Goal: Task Accomplishment & Management: Use online tool/utility

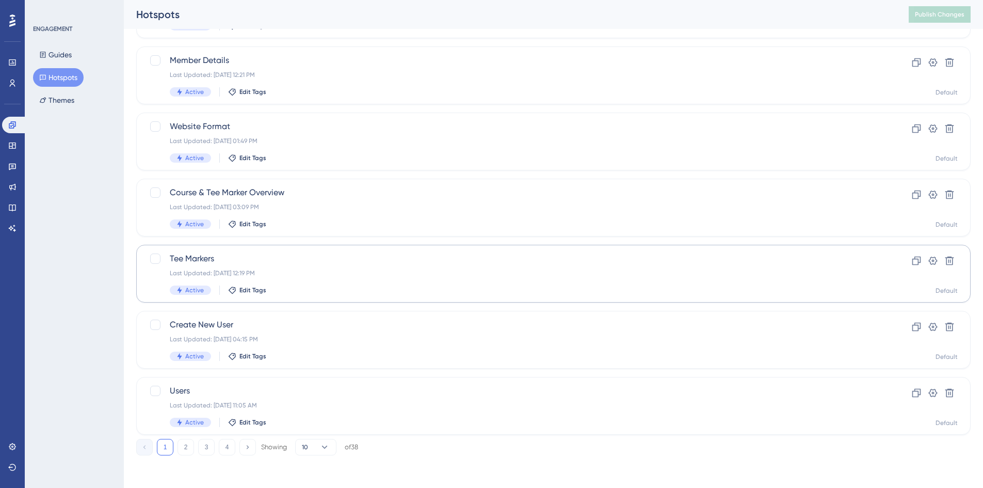
scroll to position [313, 0]
click at [285, 448] on div "Showing" at bounding box center [274, 446] width 26 height 9
click at [316, 448] on button "10" at bounding box center [315, 446] width 41 height 17
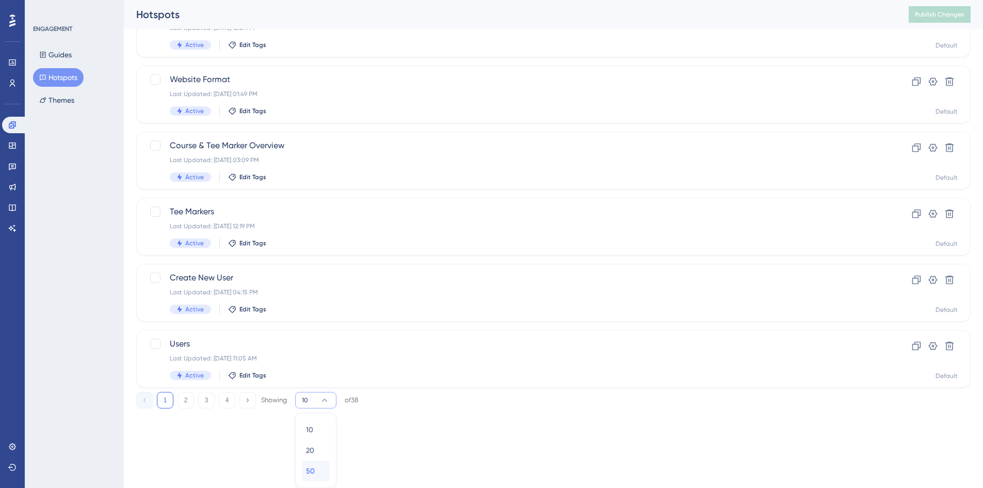
click at [309, 478] on div "50 50" at bounding box center [316, 470] width 20 height 21
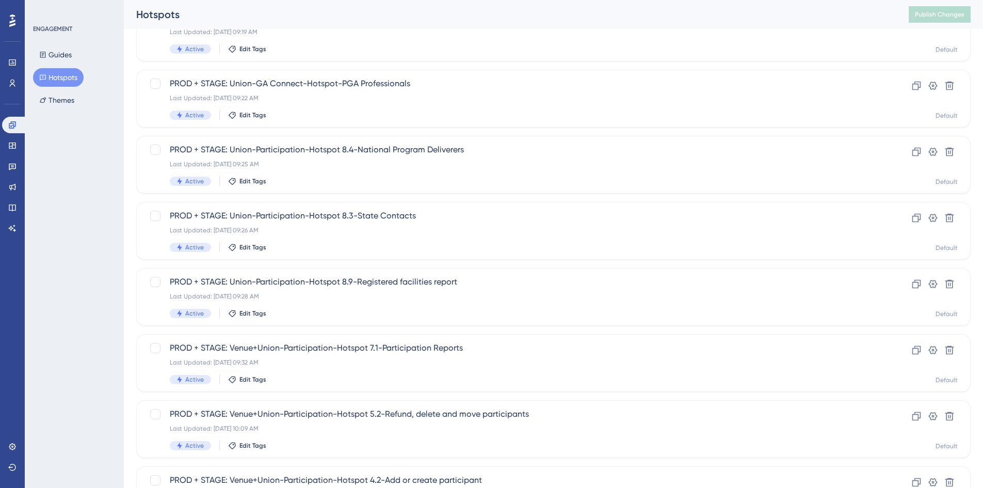
scroll to position [1134, 0]
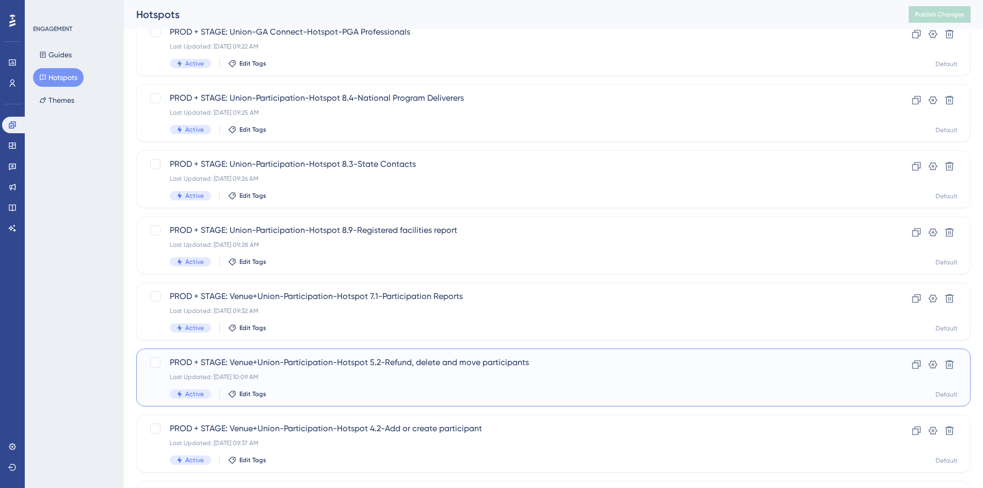
click at [404, 384] on div "PROD + STAGE: Venue+Union-Participation-Hotspot 5.2-Refund, delete and move par…" at bounding box center [512, 377] width 685 height 42
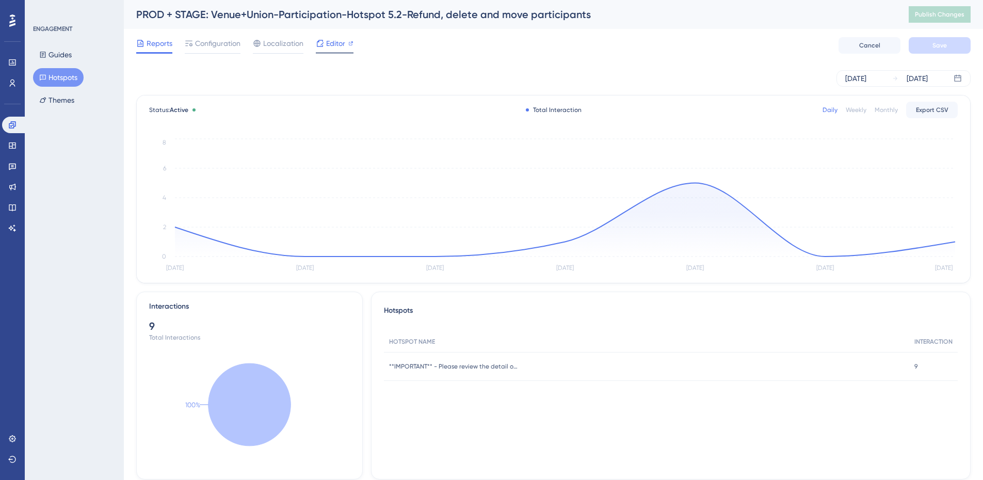
click at [328, 43] on span "Editor" at bounding box center [335, 43] width 19 height 12
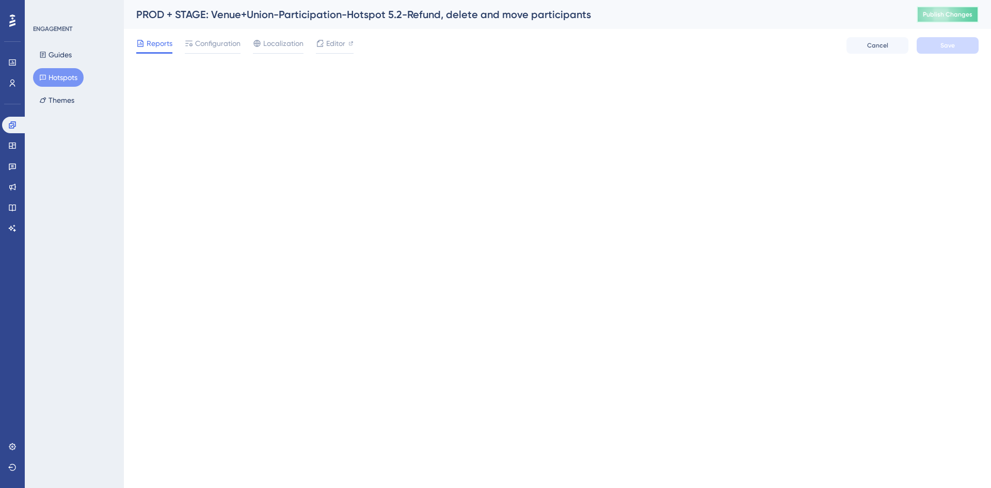
click at [930, 15] on span "Publish Changes" at bounding box center [948, 14] width 50 height 8
click at [928, 18] on span "Publish Changes" at bounding box center [948, 14] width 50 height 8
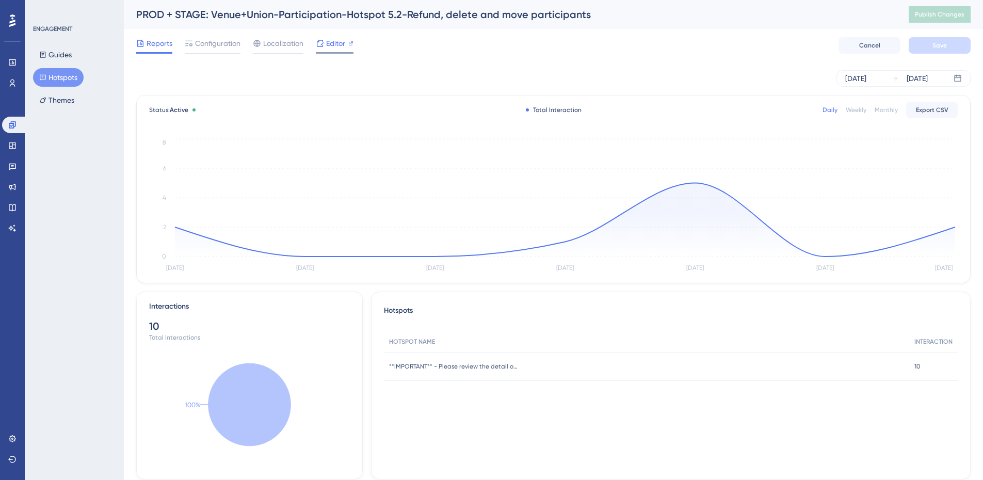
click at [336, 49] on span "Editor" at bounding box center [335, 43] width 19 height 12
click at [341, 41] on span "Editor" at bounding box center [335, 43] width 19 height 12
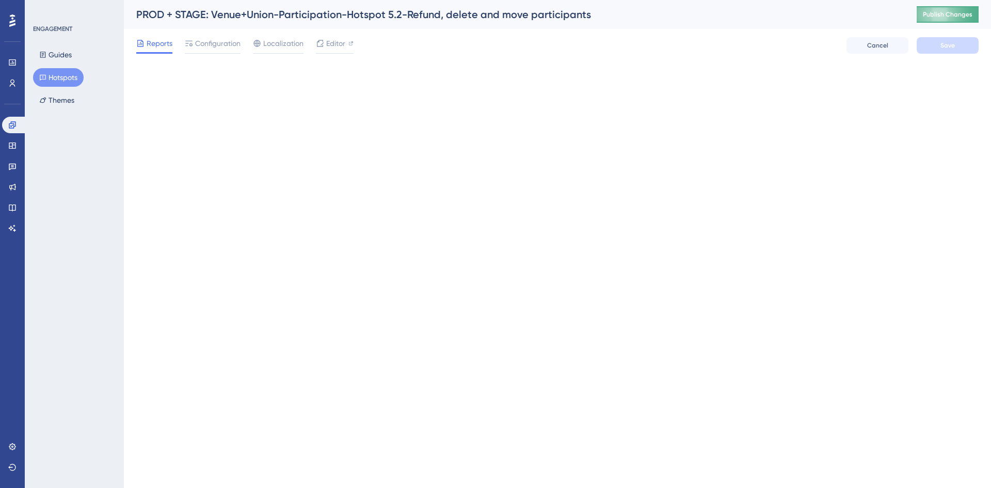
click at [923, 19] on button "Publish Changes" at bounding box center [948, 14] width 62 height 17
click at [930, 18] on span "Publish Changes" at bounding box center [948, 14] width 50 height 8
click at [939, 18] on span "Publish Changes" at bounding box center [948, 14] width 50 height 8
click at [935, 18] on button "Publish Changes" at bounding box center [948, 14] width 62 height 17
click at [948, 18] on span "Publish Changes" at bounding box center [948, 14] width 50 height 8
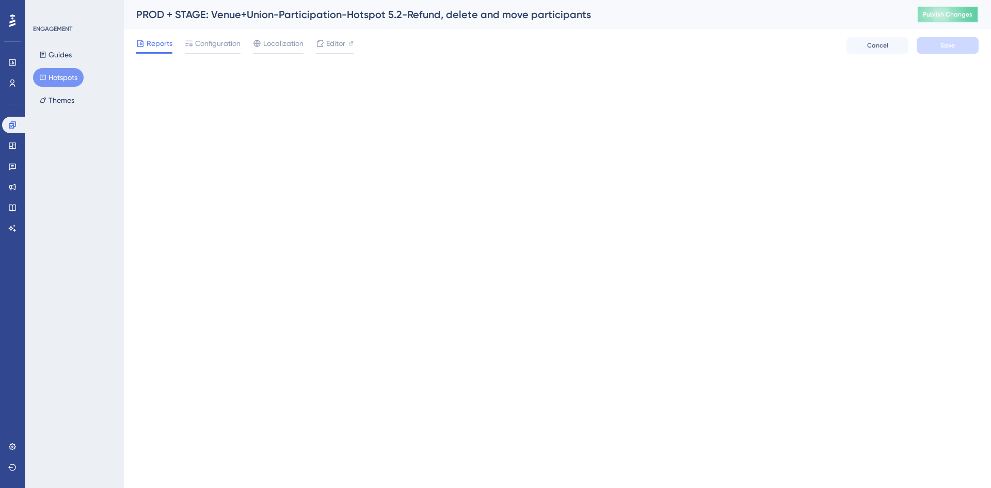
click at [947, 18] on span "Publish Changes" at bounding box center [948, 14] width 50 height 8
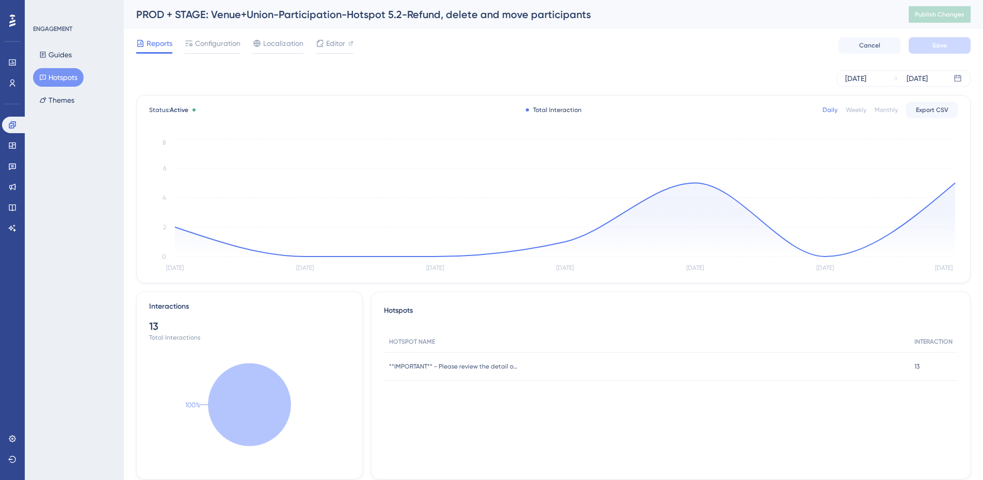
click at [53, 73] on button "Hotspots" at bounding box center [58, 77] width 51 height 19
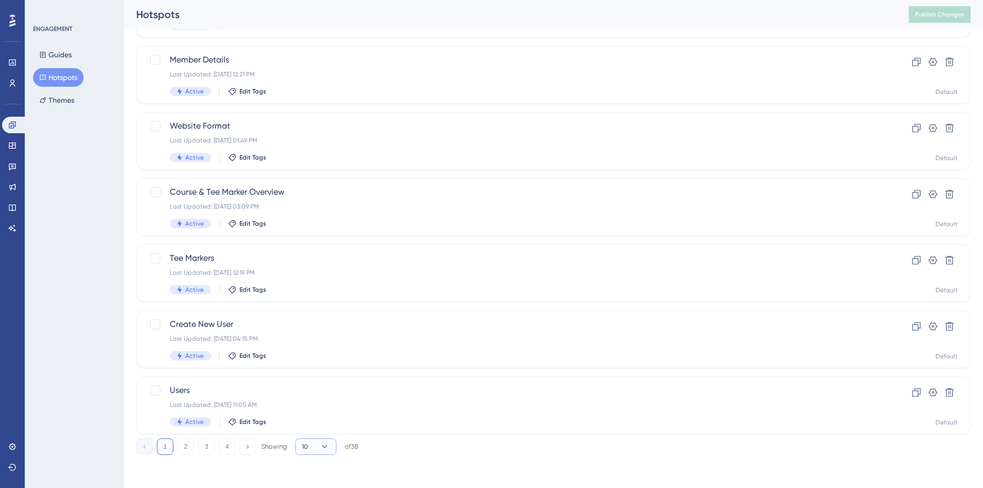
click at [315, 446] on button "10" at bounding box center [315, 446] width 41 height 17
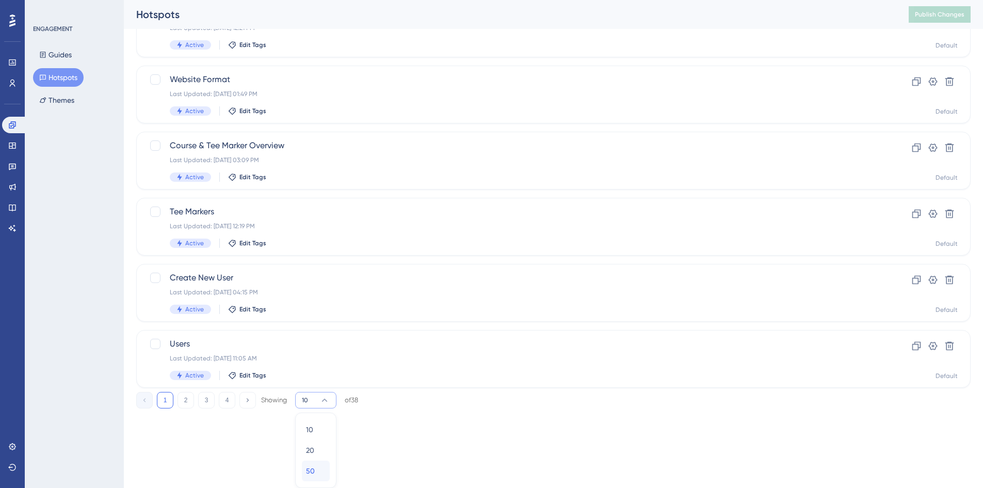
click at [315, 473] on div "50 50" at bounding box center [316, 470] width 20 height 21
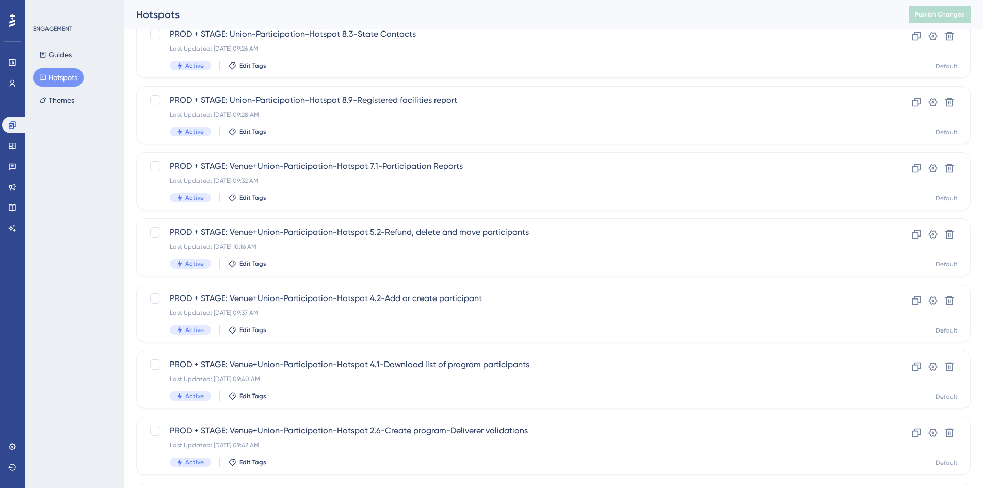
scroll to position [1289, 0]
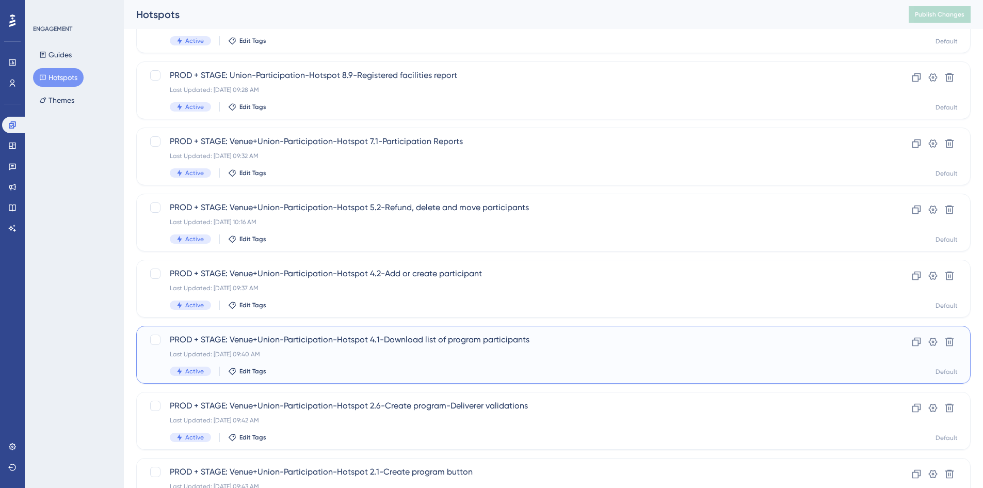
click at [461, 351] on div "Last Updated: Sep 04 2025, 09:40 AM" at bounding box center [512, 354] width 685 height 8
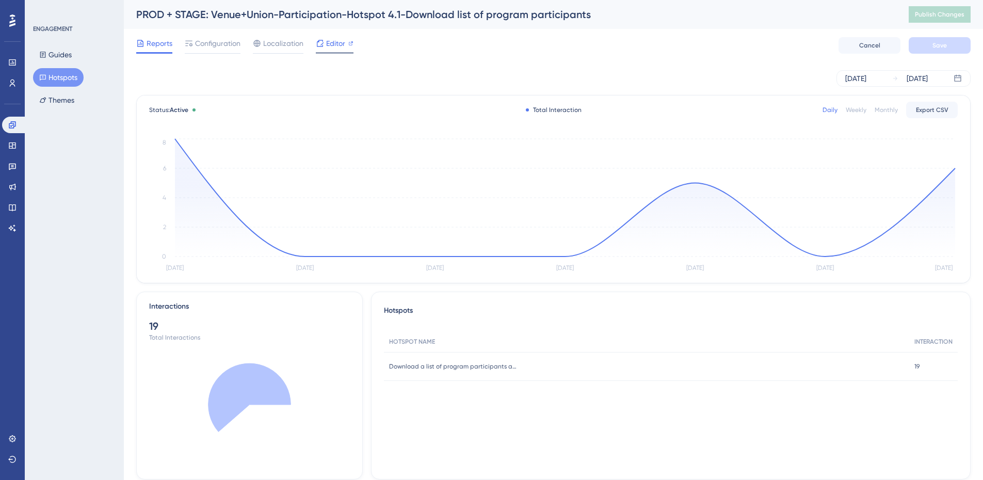
click at [336, 43] on span "Editor" at bounding box center [335, 43] width 19 height 12
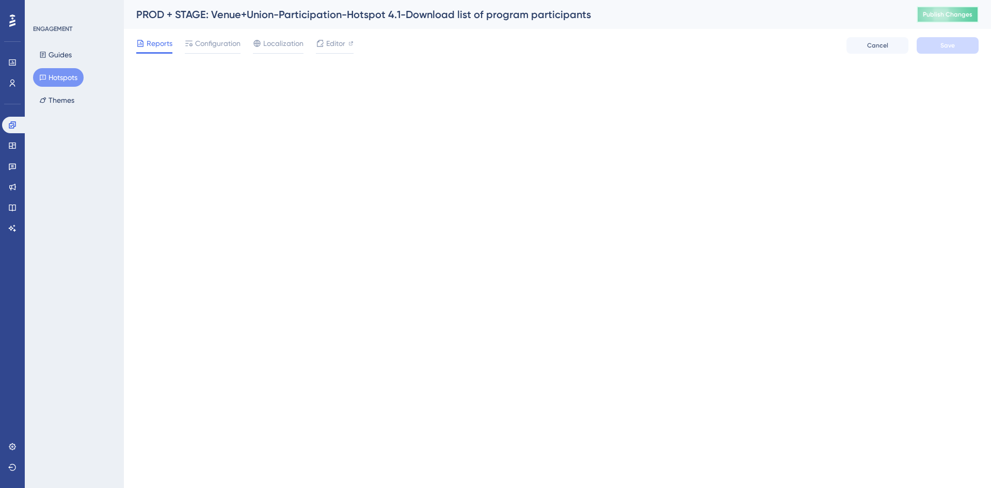
click at [936, 17] on span "Publish Changes" at bounding box center [948, 14] width 50 height 8
click at [934, 15] on span "Publish Changes" at bounding box center [948, 14] width 50 height 8
click at [940, 18] on span "Publish Changes" at bounding box center [948, 14] width 50 height 8
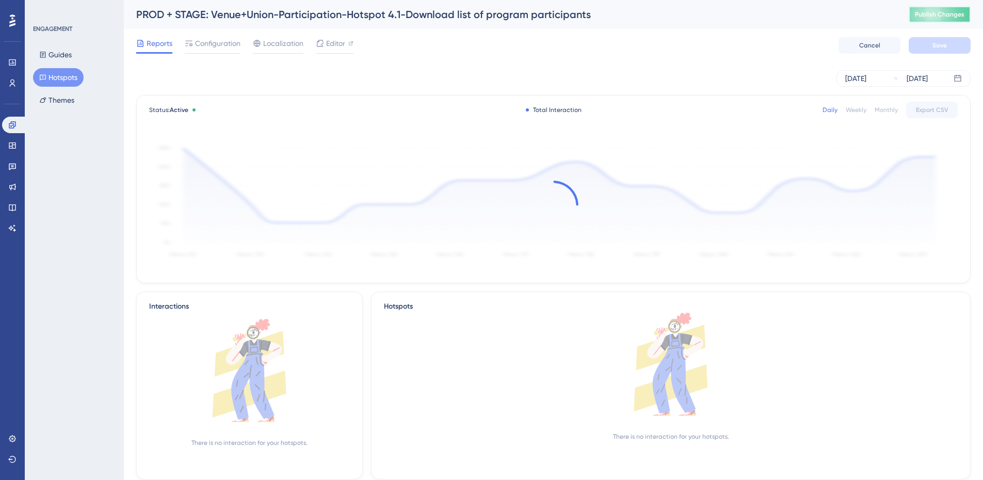
click at [937, 17] on span "Publish Changes" at bounding box center [940, 14] width 50 height 8
click at [937, 14] on span "Publish Changes" at bounding box center [940, 14] width 50 height 8
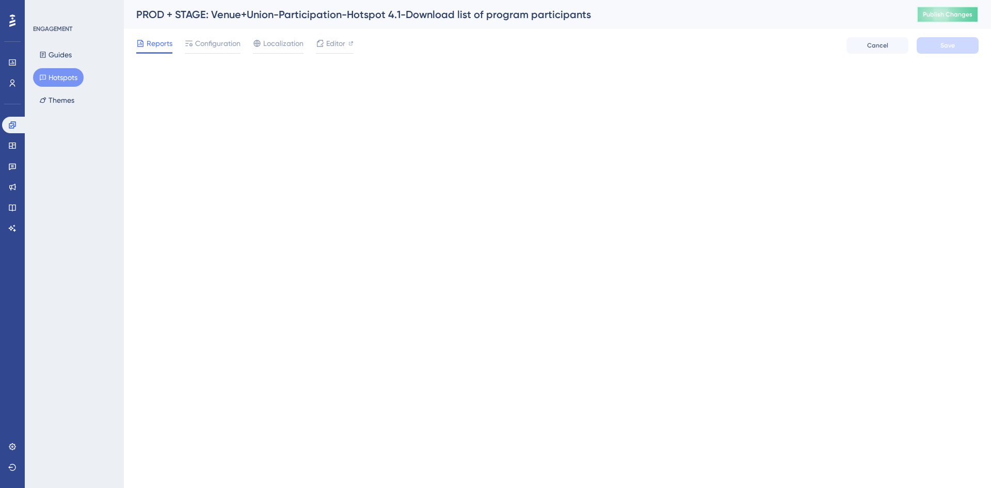
click at [943, 20] on button "Publish Changes" at bounding box center [948, 14] width 62 height 17
